Goal: Task Accomplishment & Management: Complete application form

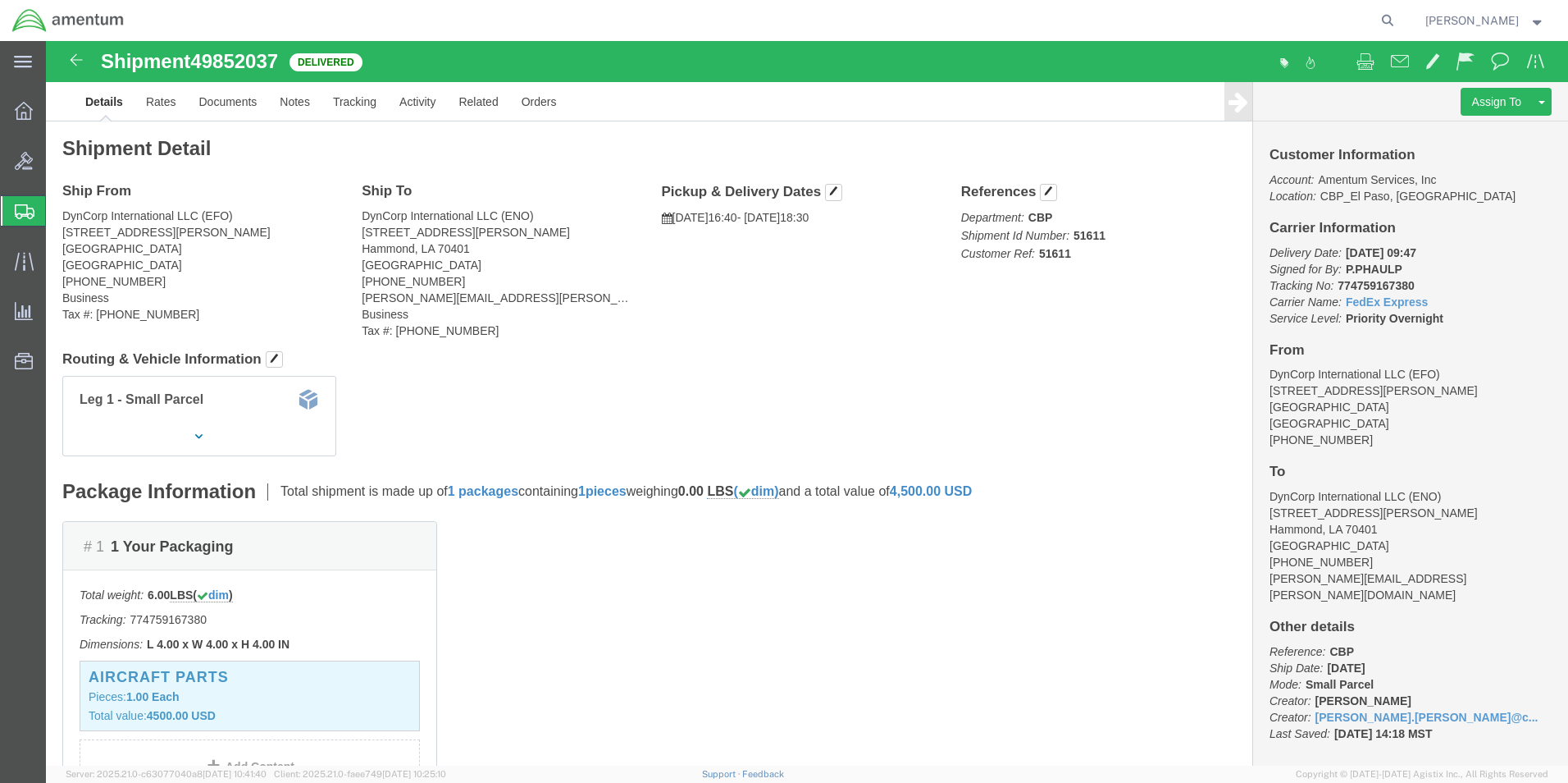
click at [0, 0] on span "Create from Template" at bounding box center [0, 0] width 0 height 0
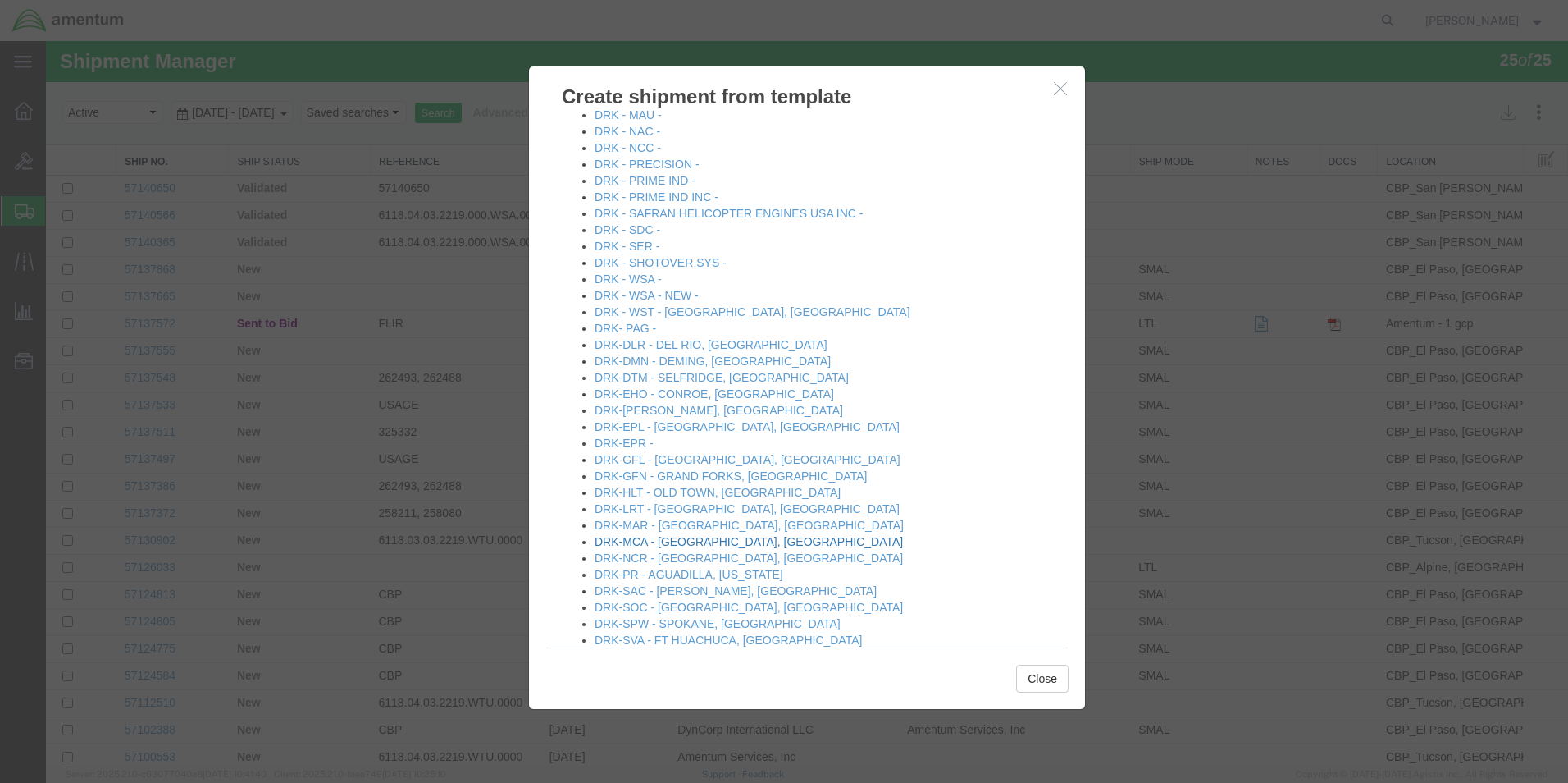
scroll to position [574, 0]
click at [640, 250] on link "DRK - SER -" at bounding box center [627, 250] width 64 height 13
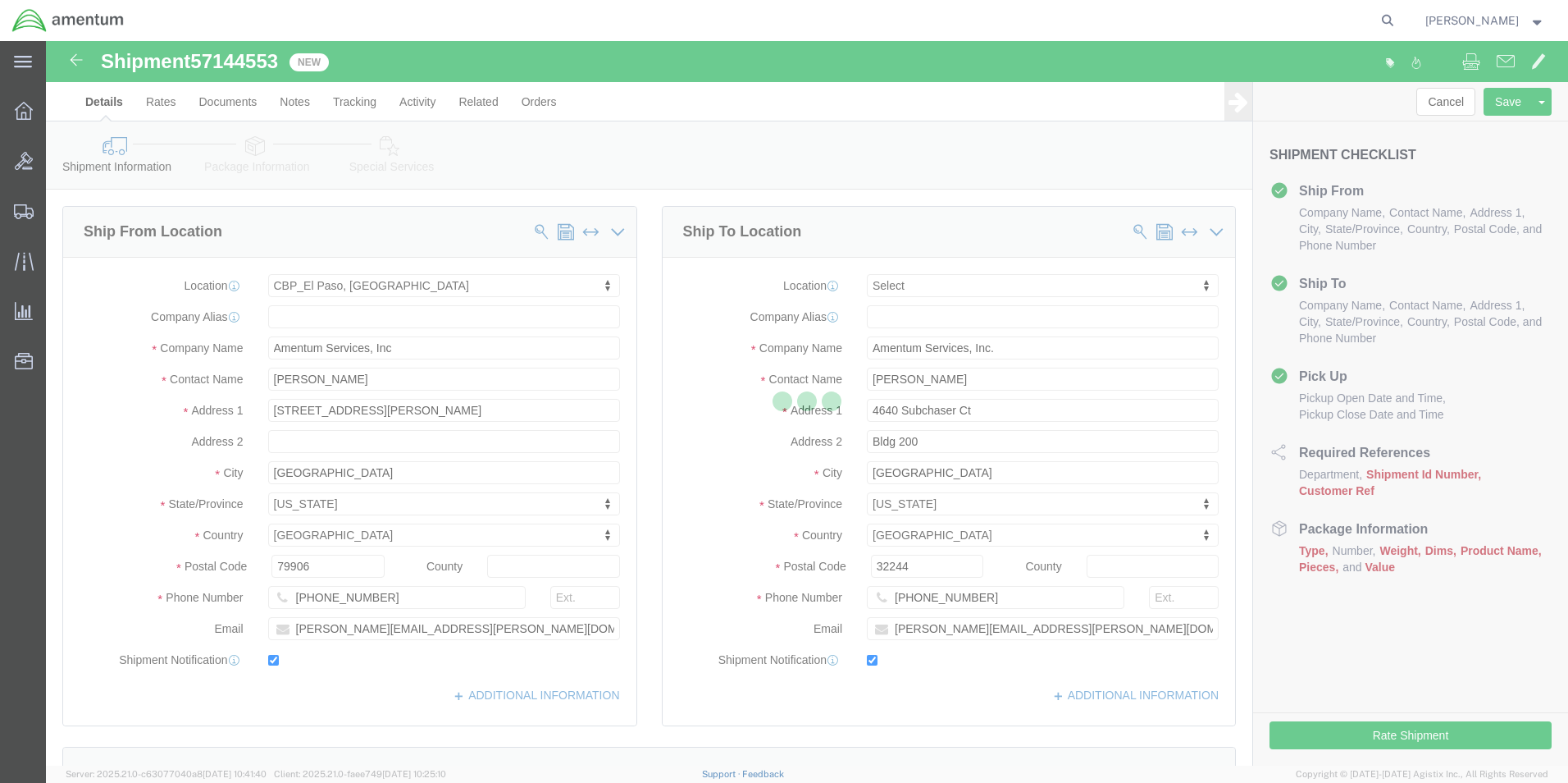
select select "49831"
select select
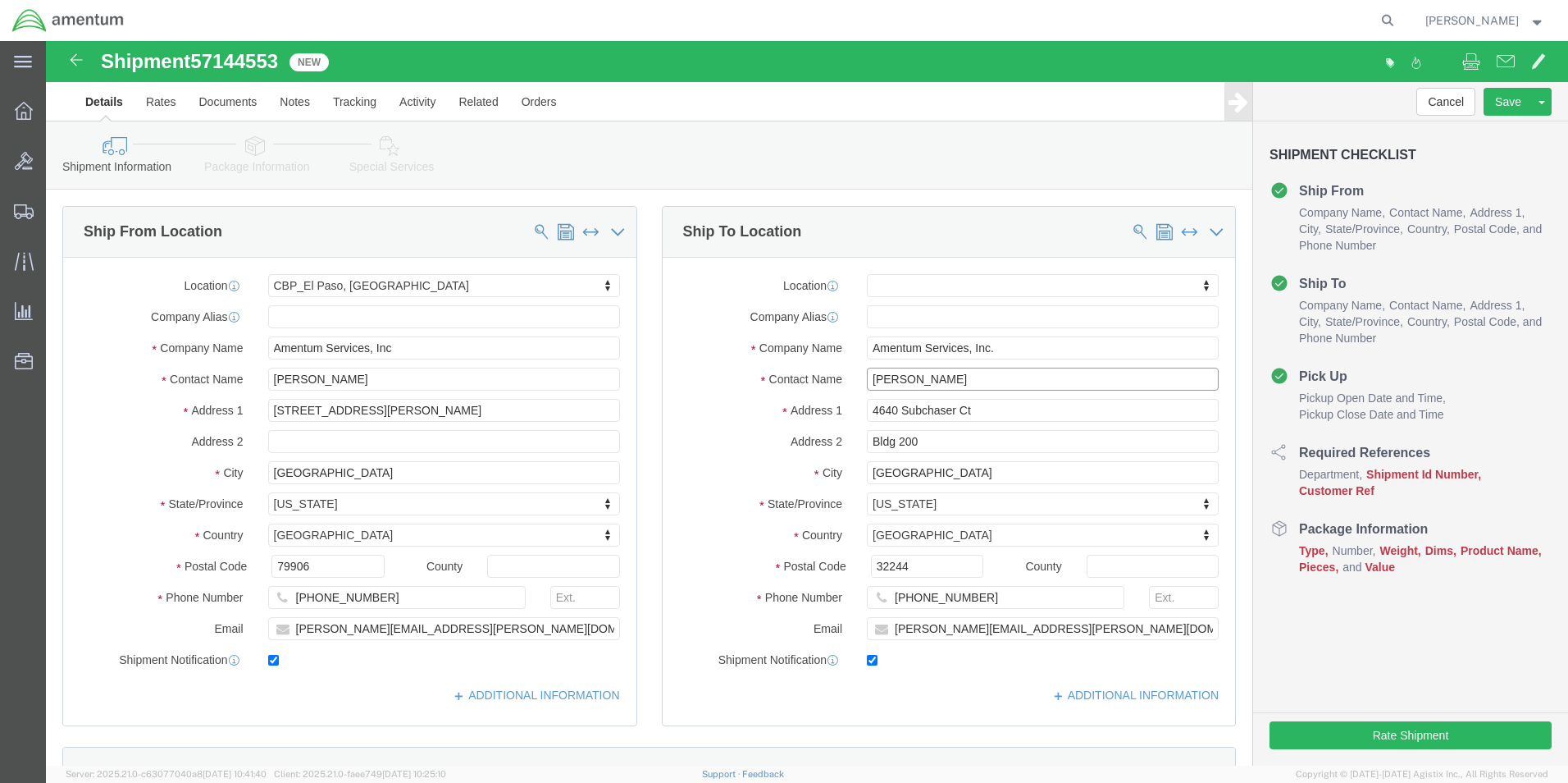
click input "[PERSON_NAME]"
type input "l"
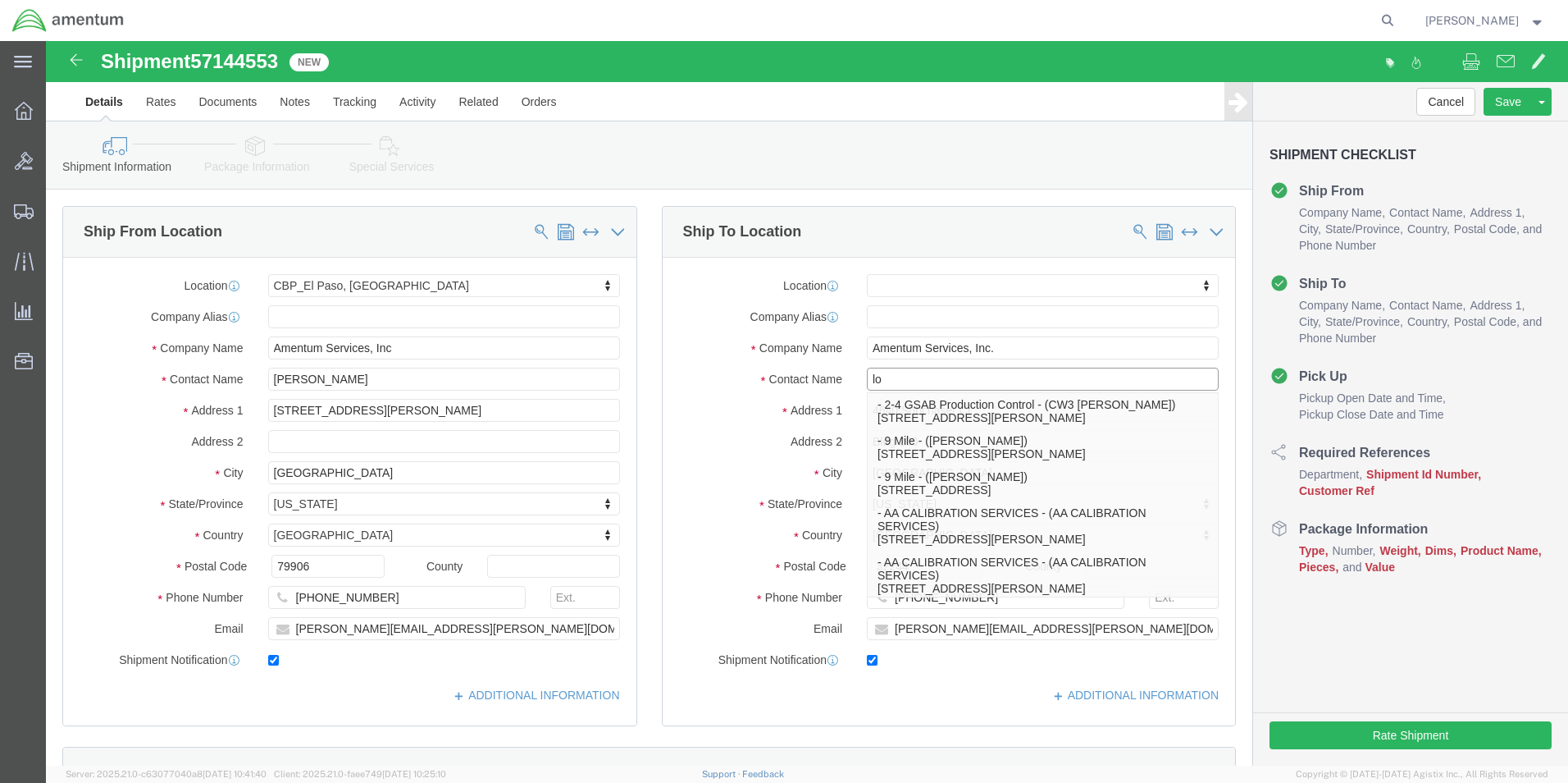
type input "l"
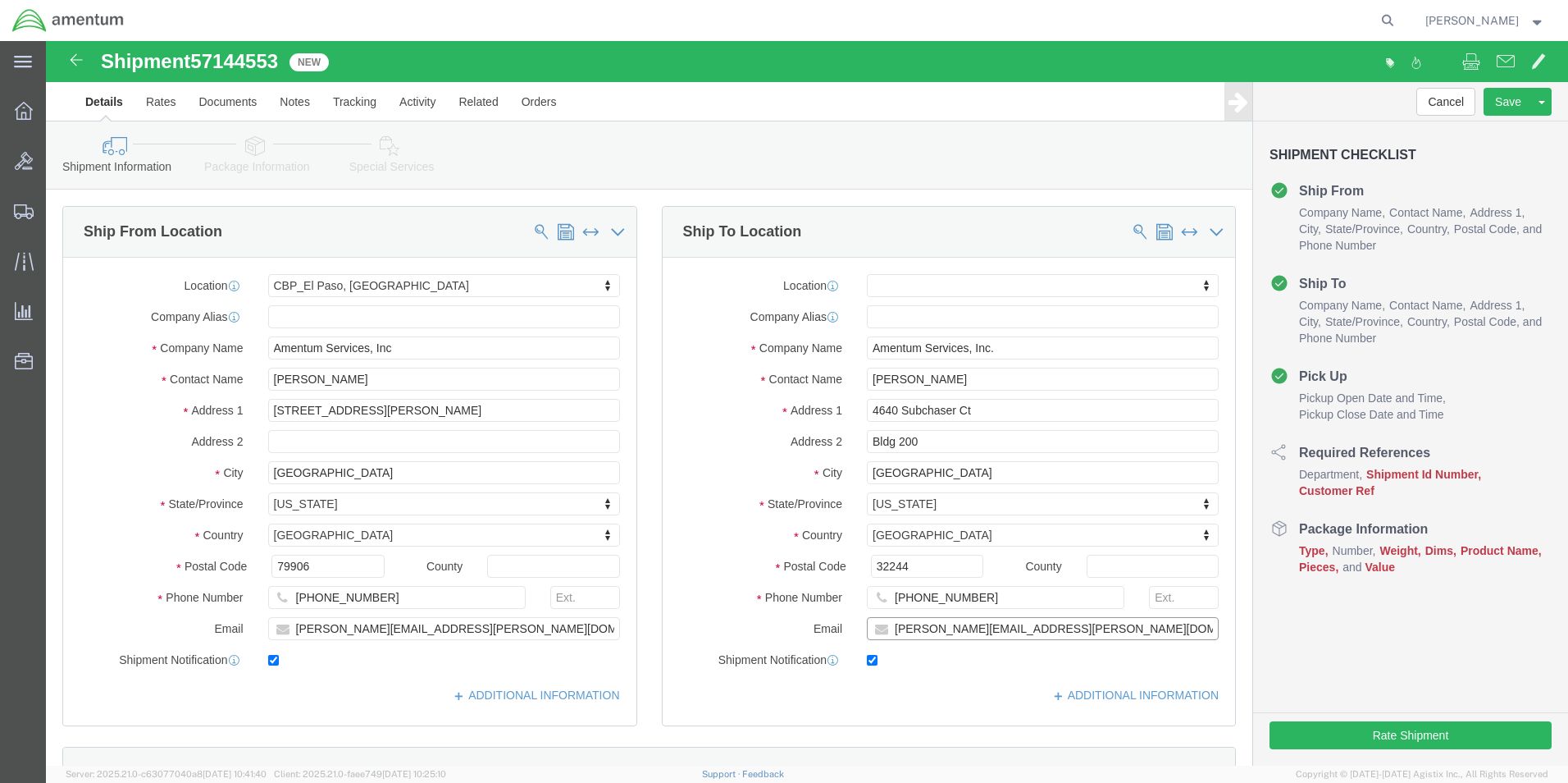
click input "[PERSON_NAME][EMAIL_ADDRESS][PERSON_NAME][DOMAIN_NAME]"
click input "[PERSON_NAME]"
type input "[PERSON_NAME]"
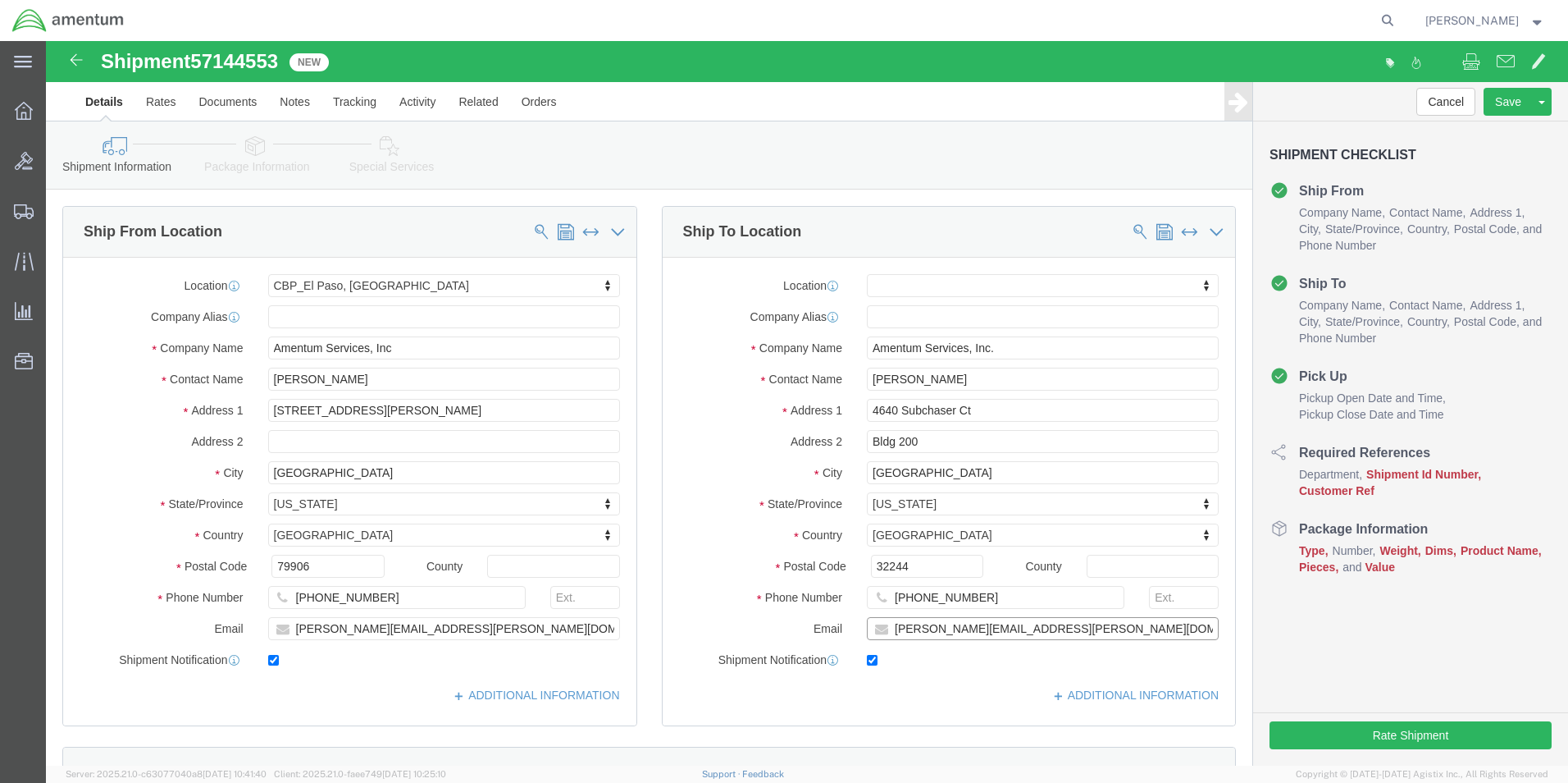
click input "[PERSON_NAME][EMAIL_ADDRESS][PERSON_NAME][DOMAIN_NAME]"
paste input "louis.[PERSON_NAME]"
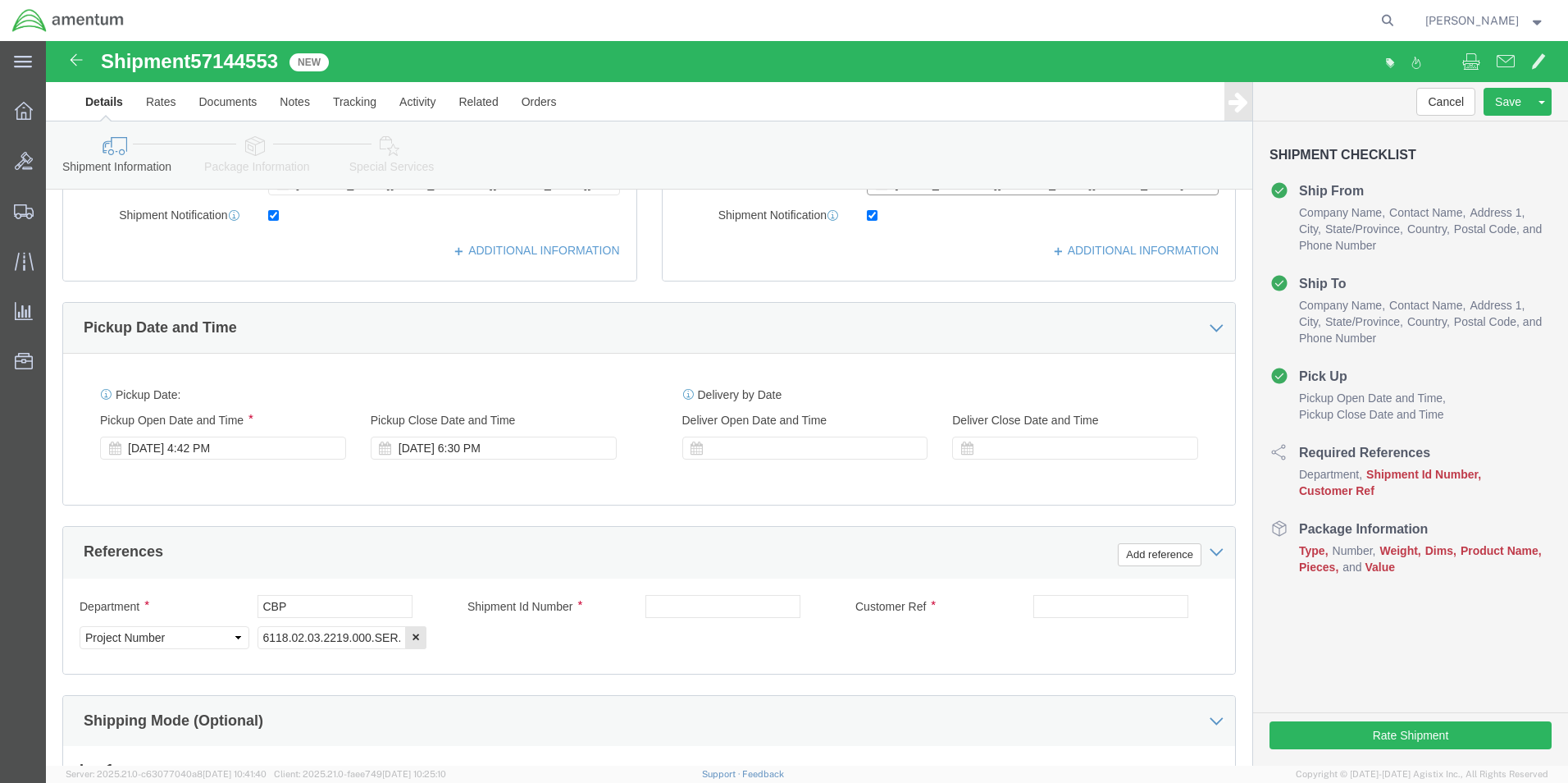
scroll to position [493, 0]
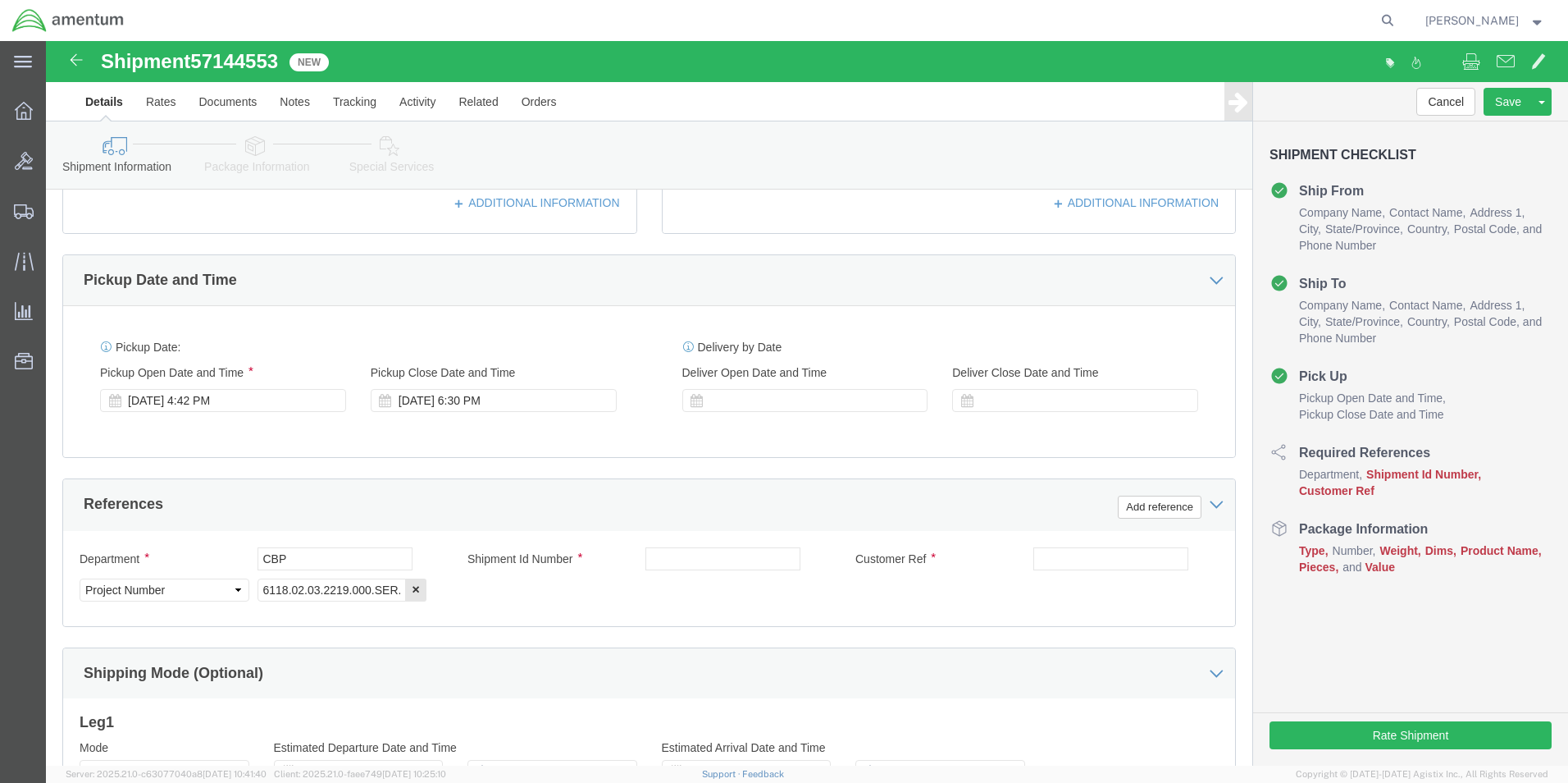
type input "[EMAIL_ADDRESS][PERSON_NAME][DOMAIN_NAME]"
click input "text"
type input "551-012571/551-012568/551-012569"
click input "text"
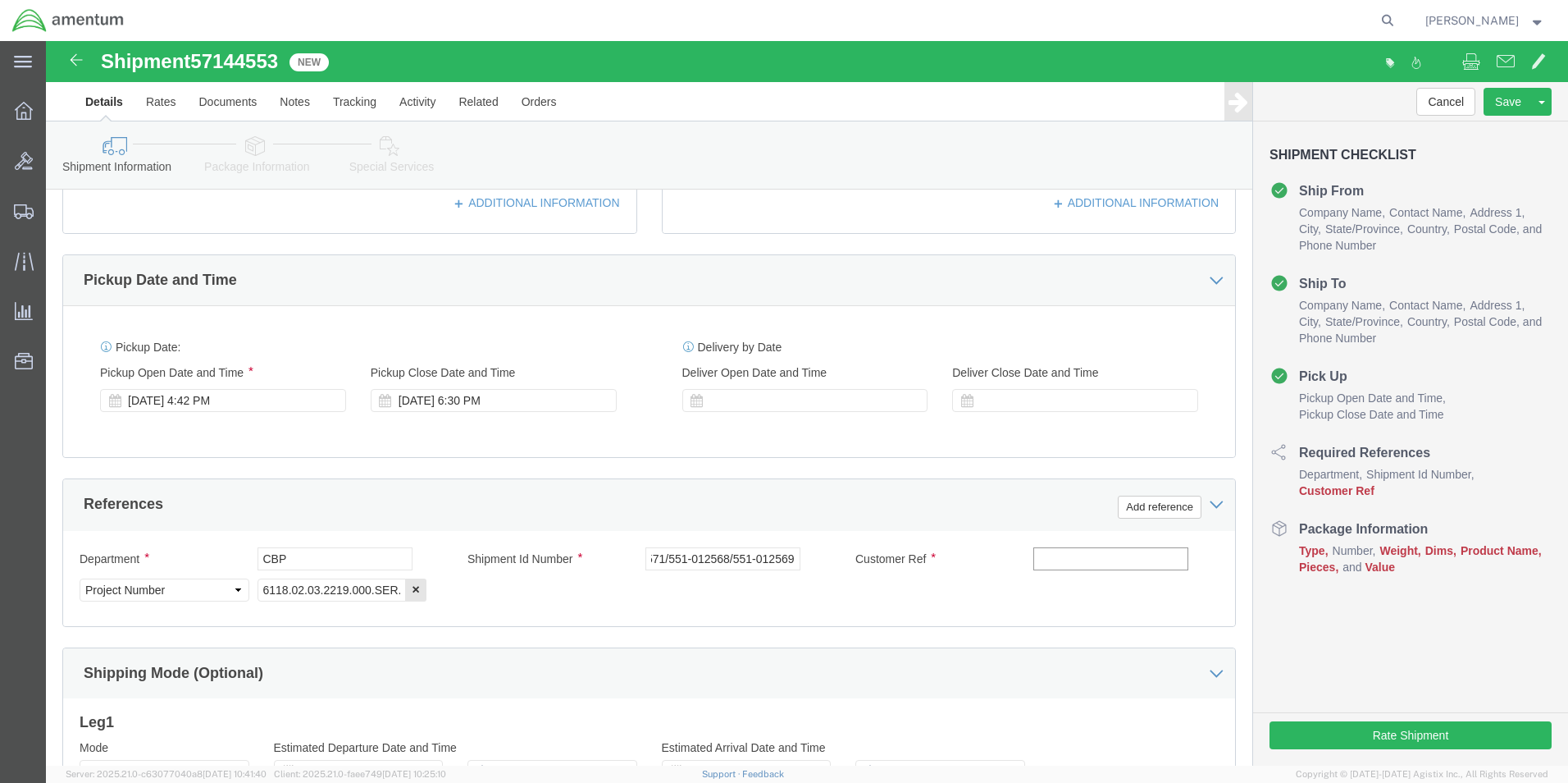
scroll to position [0, 0]
click input "551-012571/551-012568/551-012569"
click input "551-"
type input "551-012561/551-012562/551-012572"
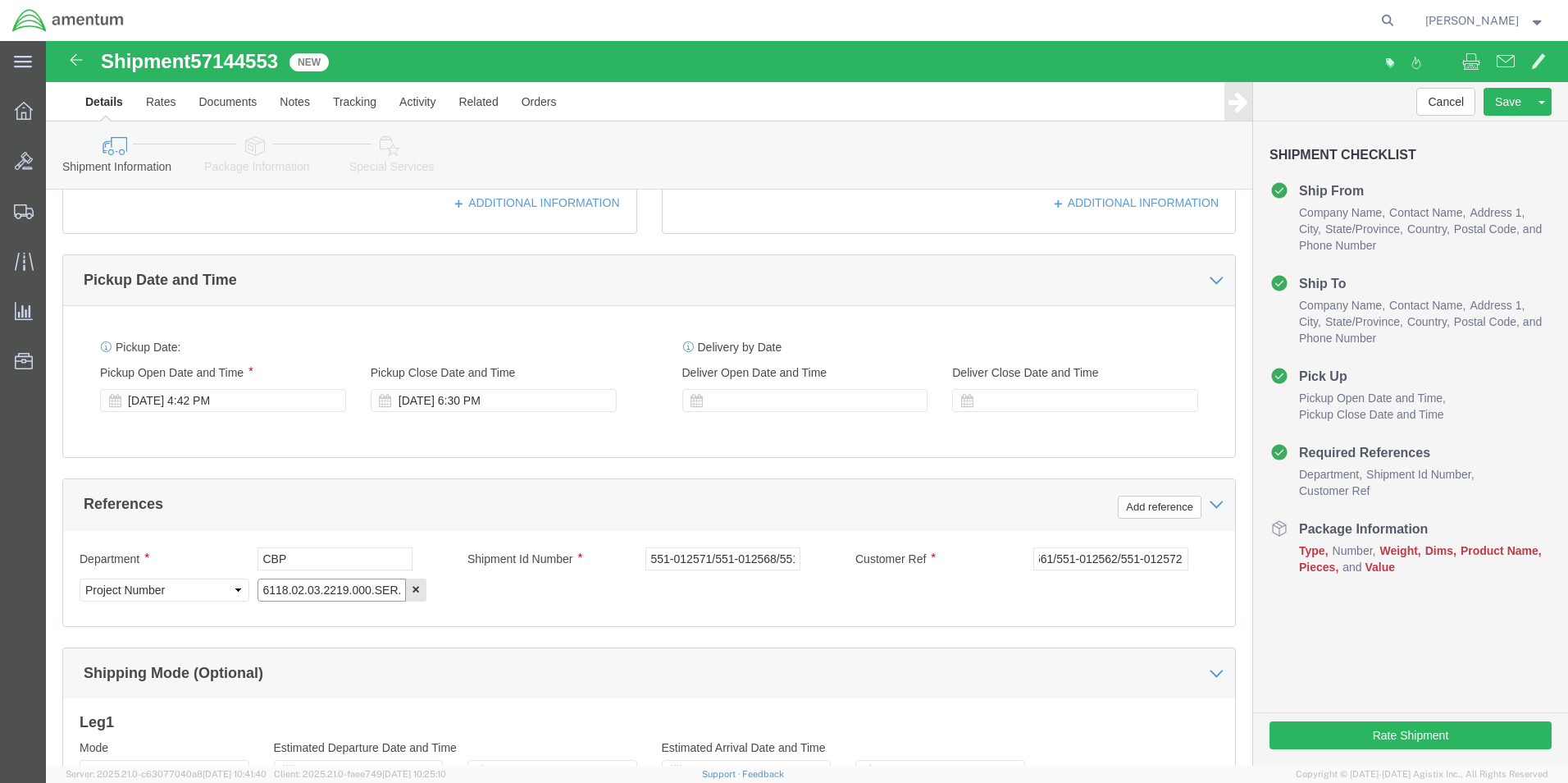
click input "6118.02.03.2219.000.SER.0000"
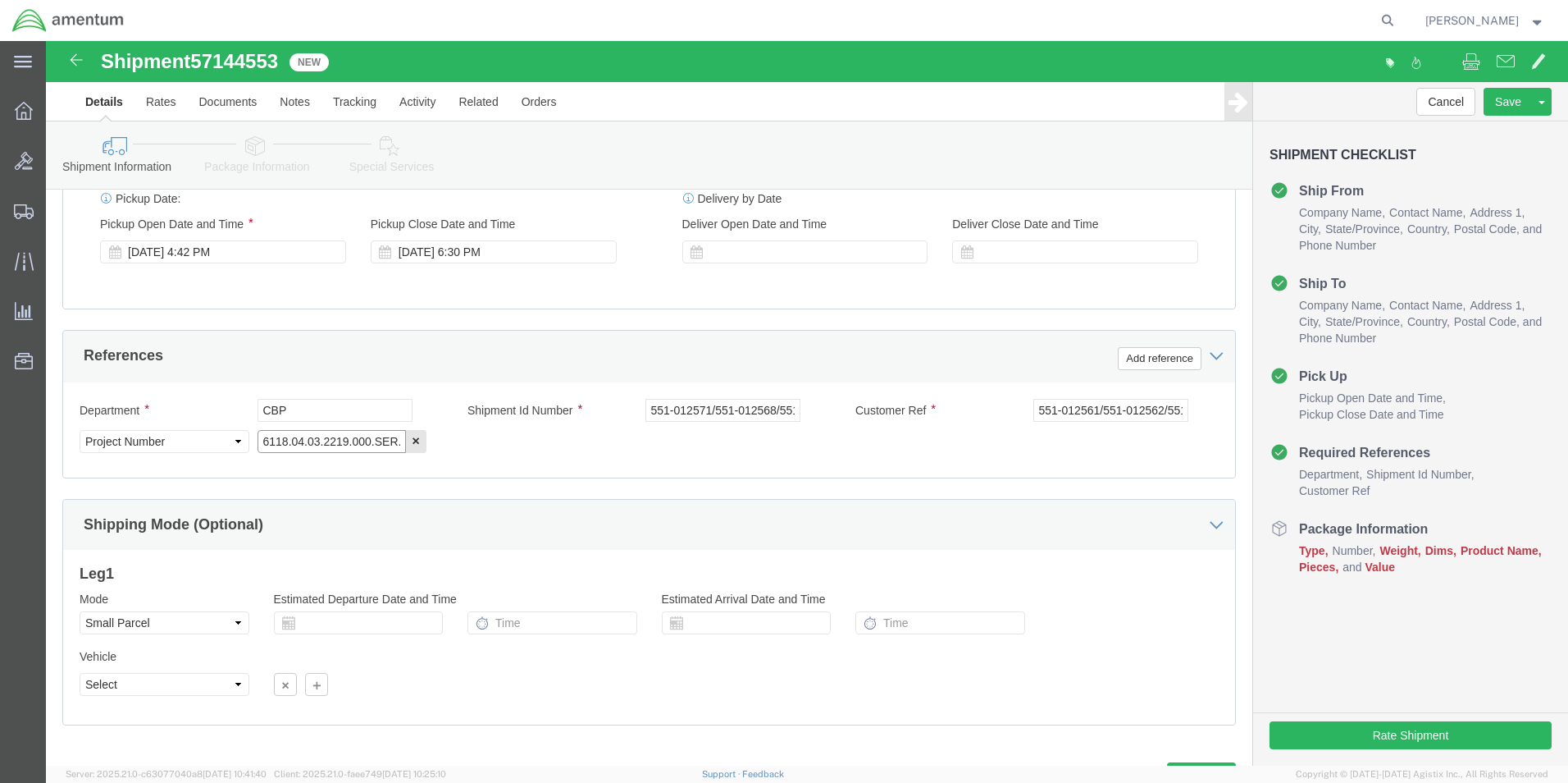
scroll to position [716, 0]
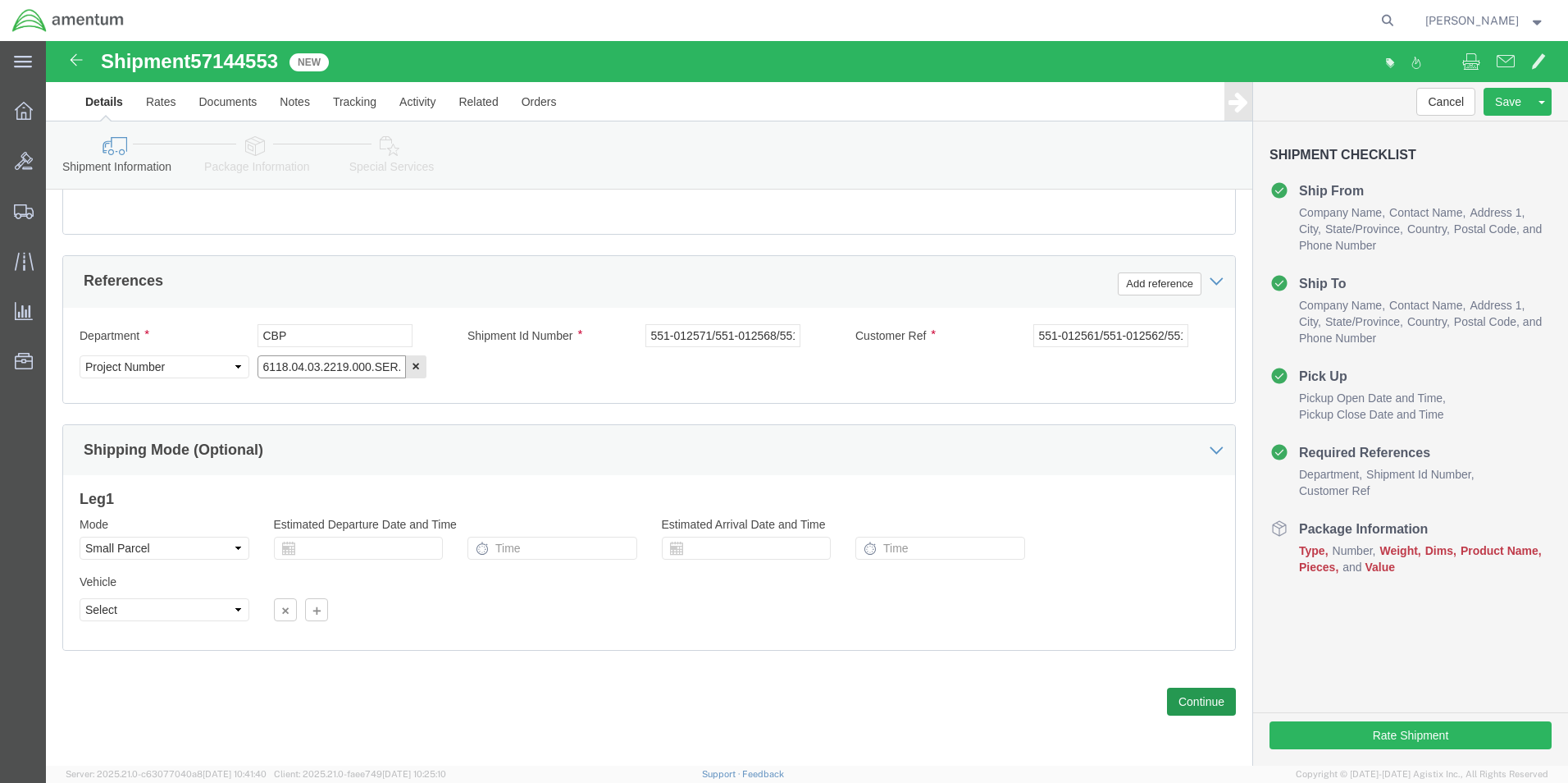
type input "6118.04.03.2219.000.SER.0000"
click button "Continue"
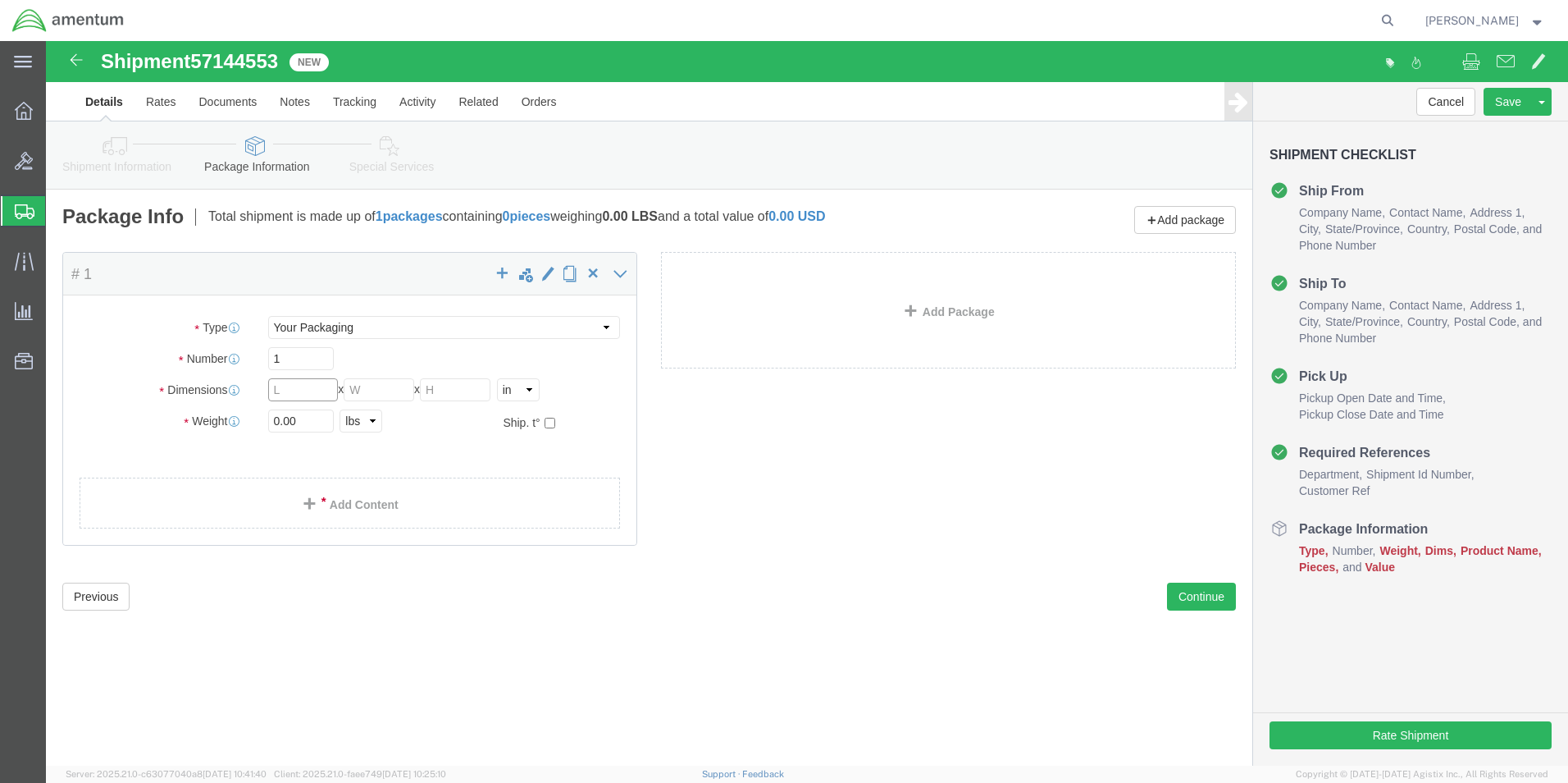
click input "text"
type input "23"
type input "19"
click input "0.00"
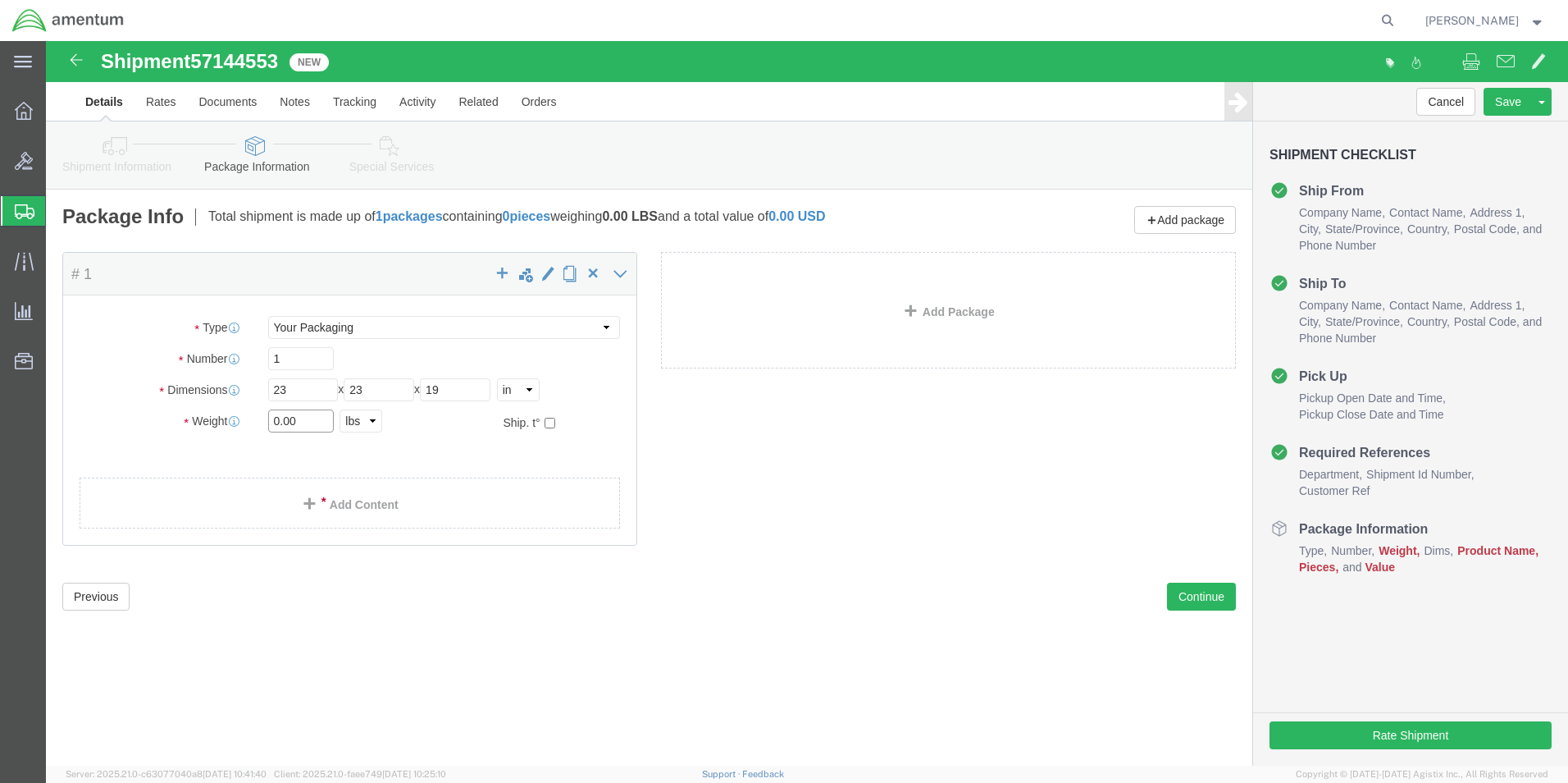
click input "0.00"
type input "38.5"
click link "Add Content"
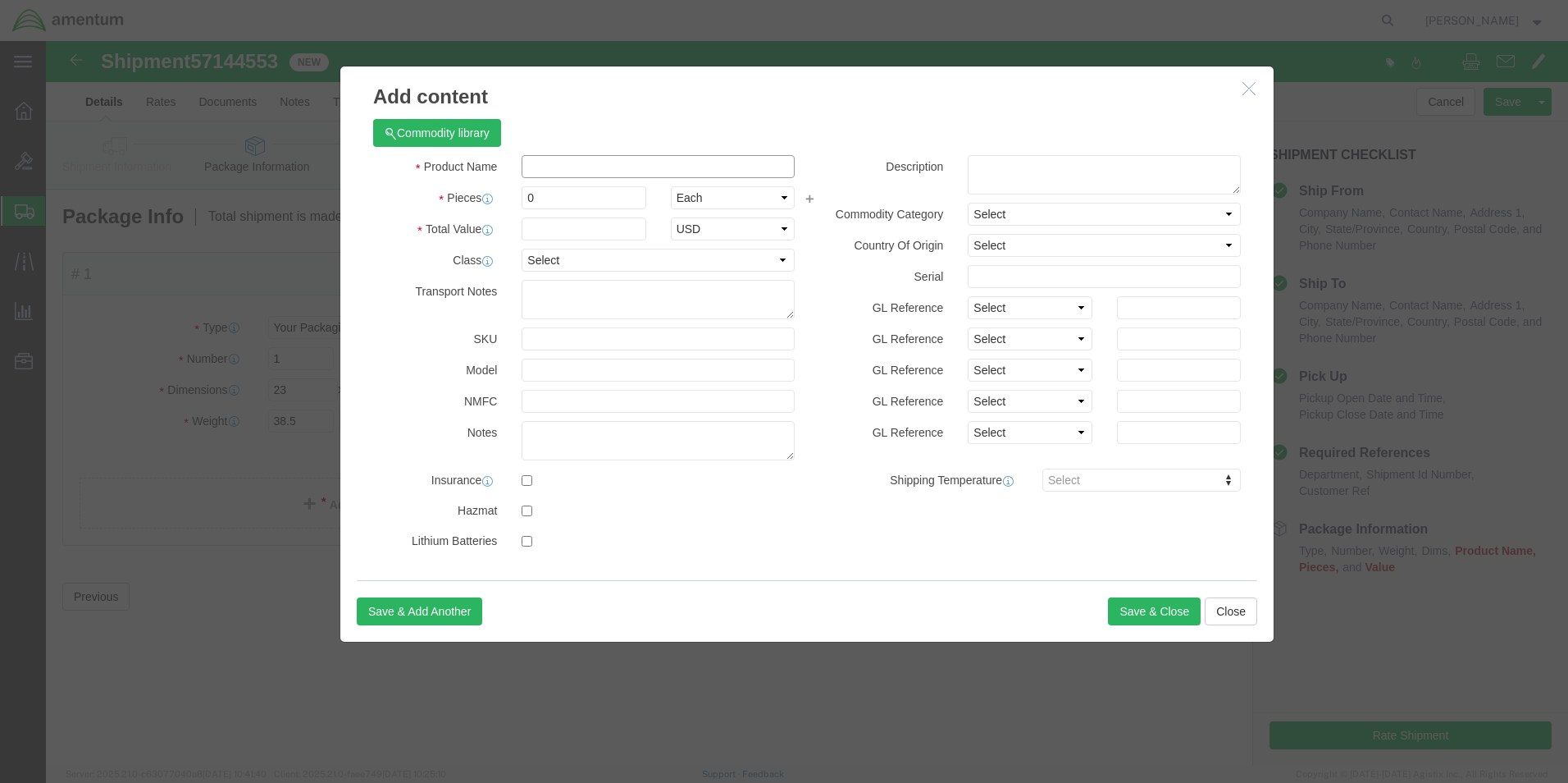
click input "text"
type input "SHOP ITEMS"
click input "0"
type input "15"
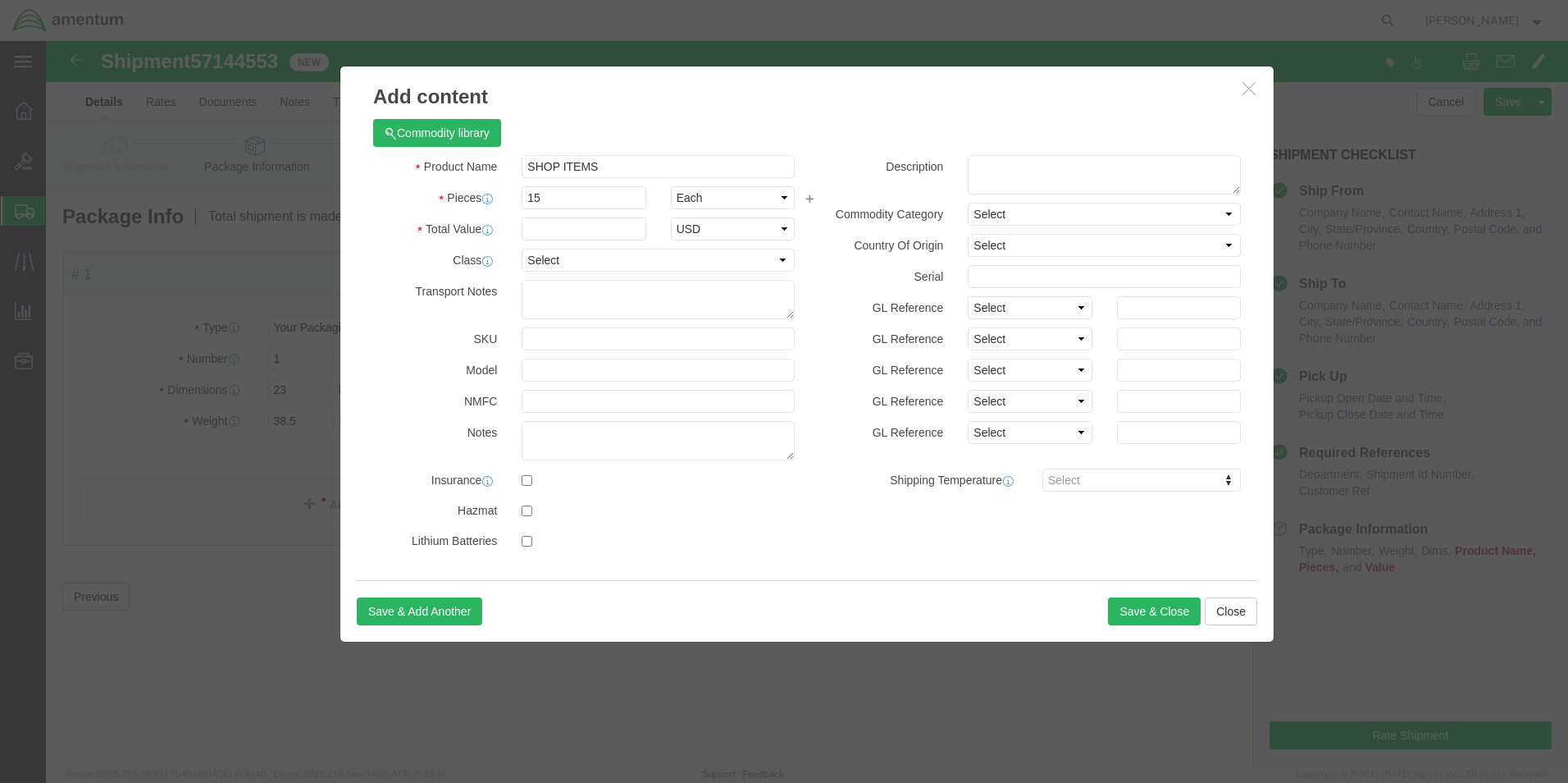
drag, startPoint x: 613, startPoint y: 52, endPoint x: 604, endPoint y: 98, distance: 46.9
click h3 "Add content"
click input "text"
type input "500"
click textarea
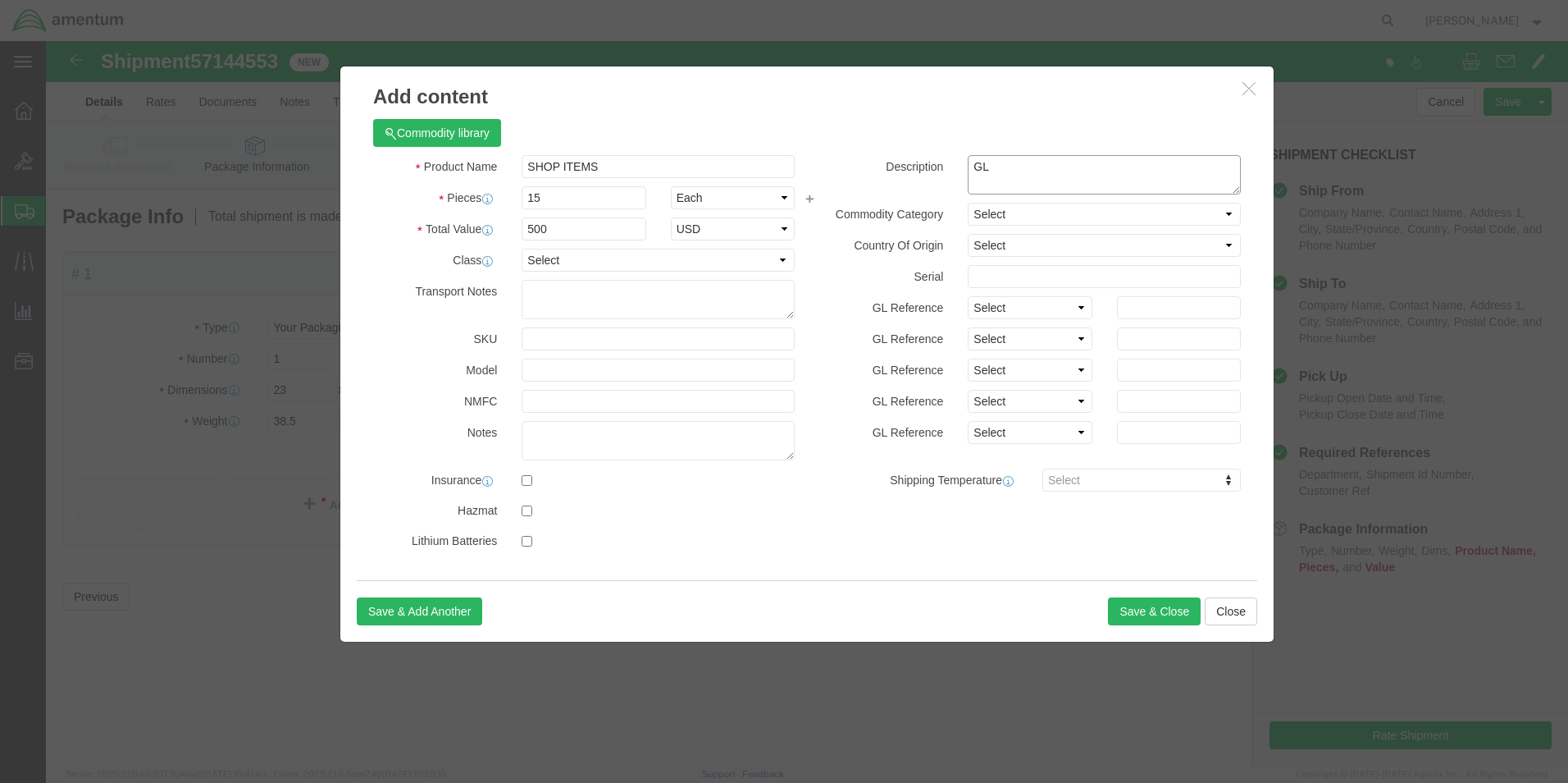
type textarea "G"
type textarea "LATEX GLOVES, SYRINGES, MIXING UPS, AND ACID BRUSHES"
click button "Save & Close"
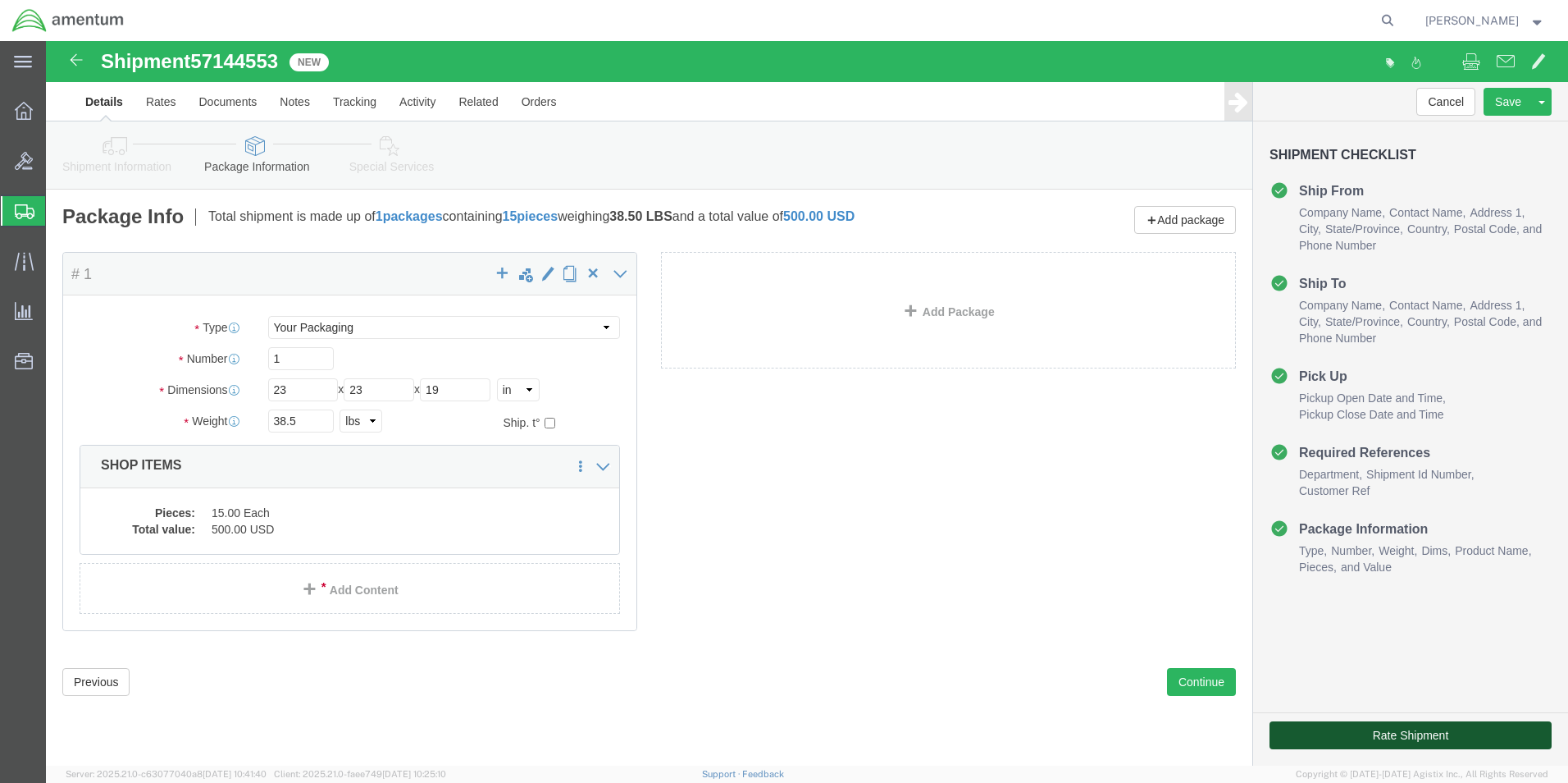
click button "Rate Shipment"
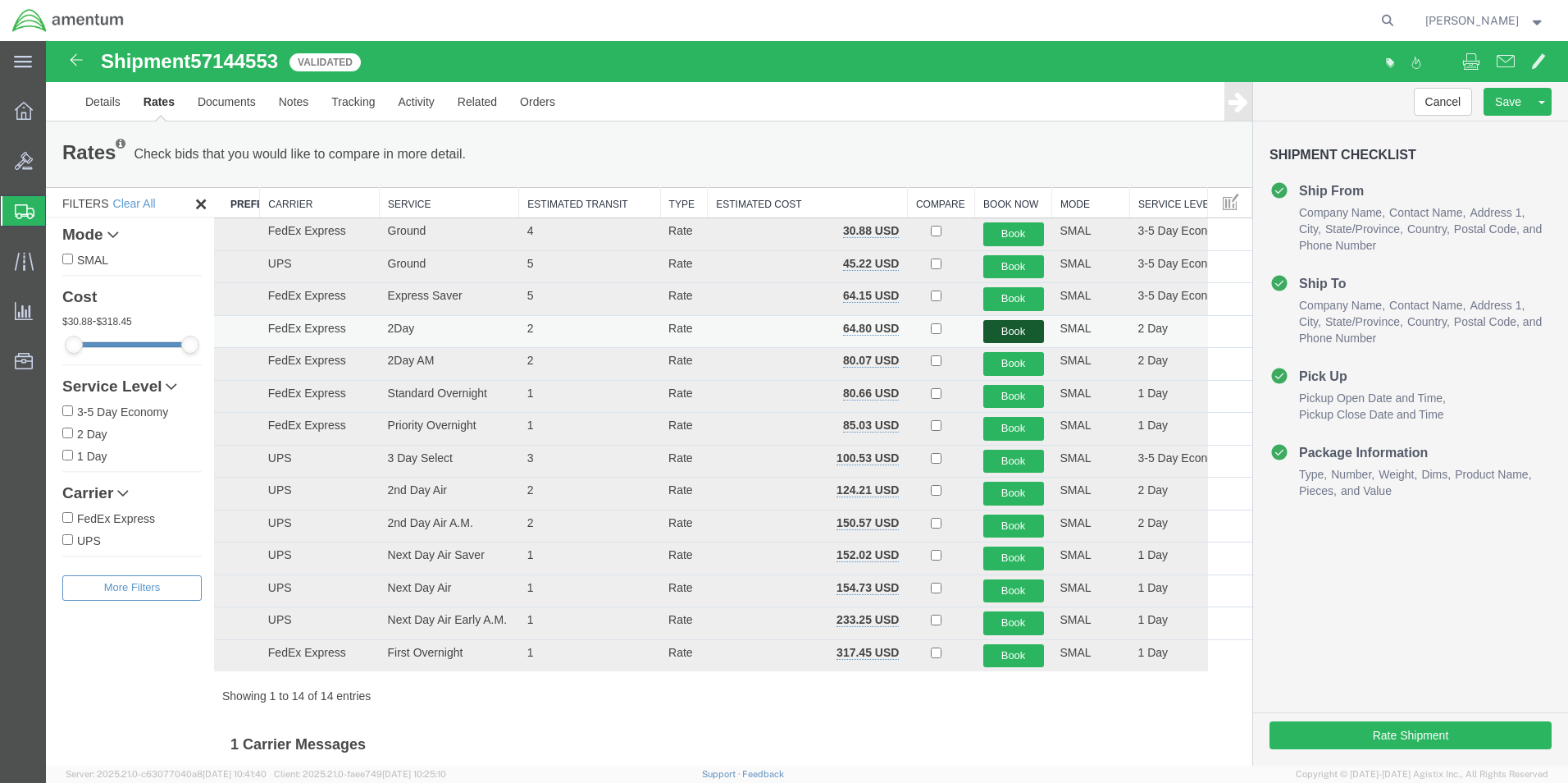
click at [1018, 327] on button "Book" at bounding box center [1014, 331] width 61 height 24
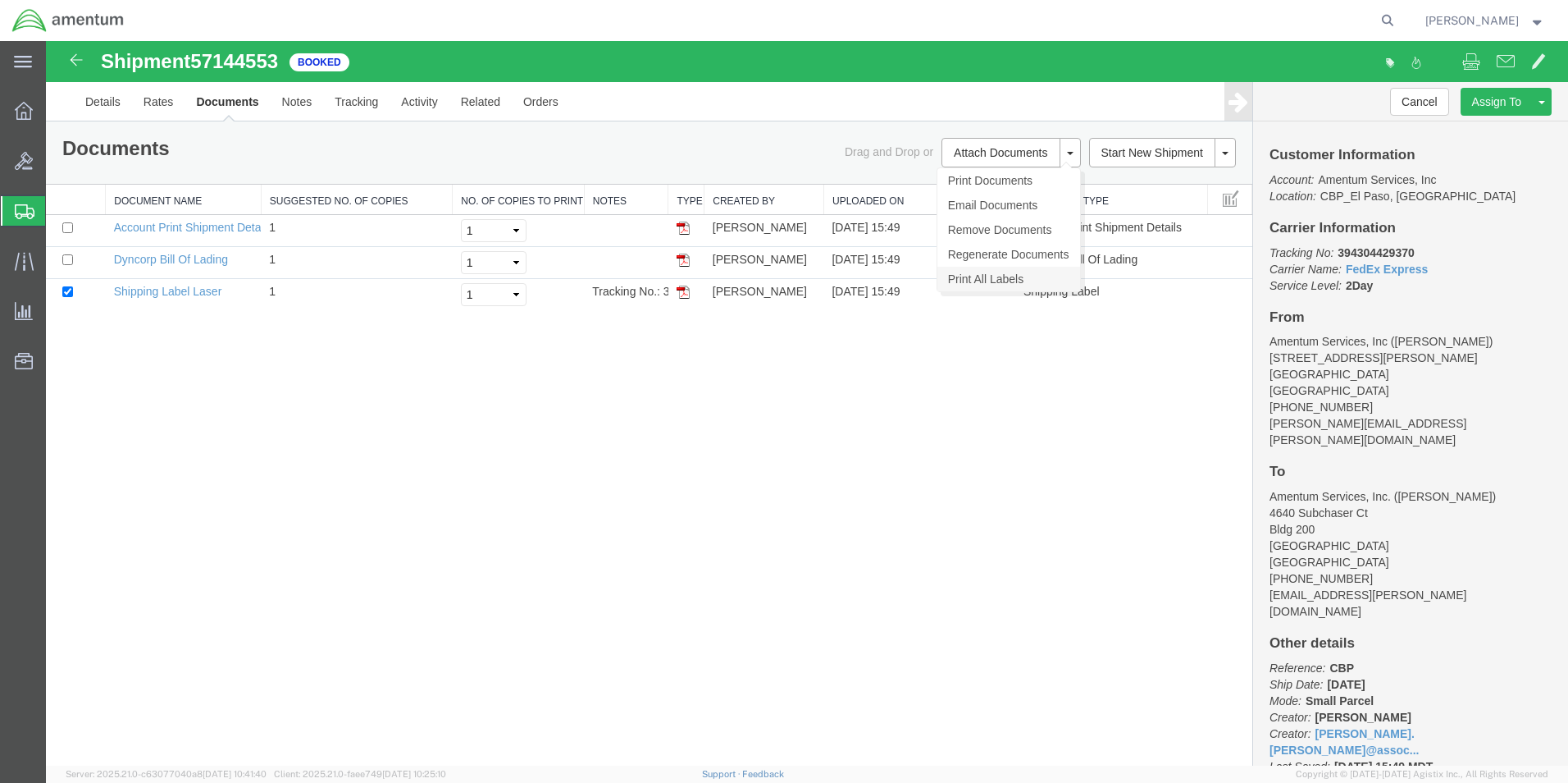
click at [964, 280] on link "Print All Labels" at bounding box center [1008, 279] width 142 height 24
